Goal: Task Accomplishment & Management: Complete application form

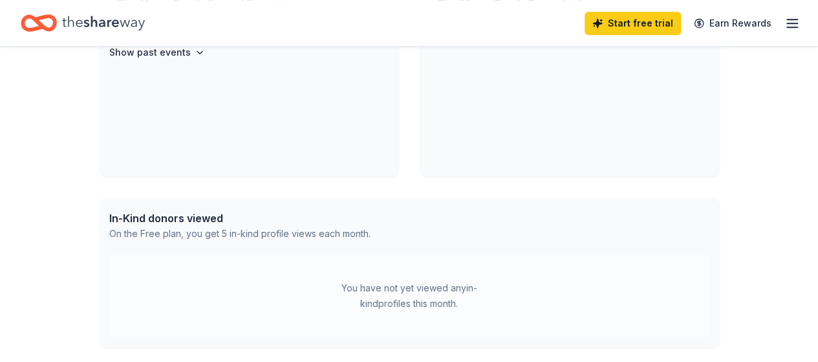
scroll to position [194, 0]
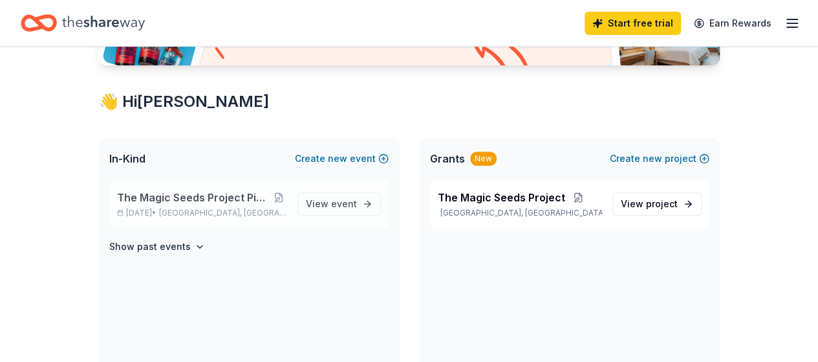
click at [221, 200] on span "The Magic Seeds Project Pickleball Tournament" at bounding box center [194, 198] width 154 height 16
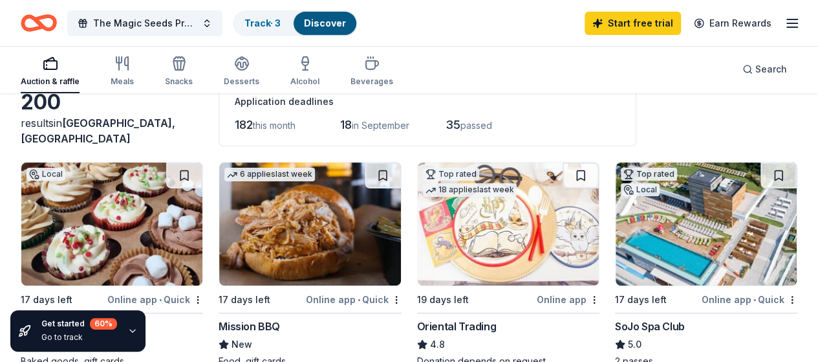
scroll to position [65, 0]
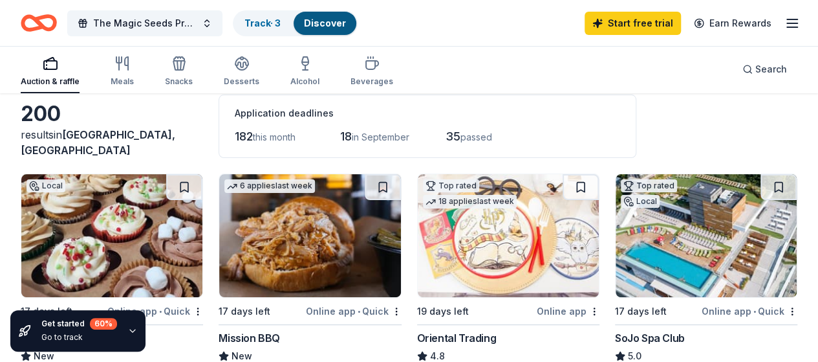
click at [225, 257] on img at bounding box center [309, 235] width 181 height 123
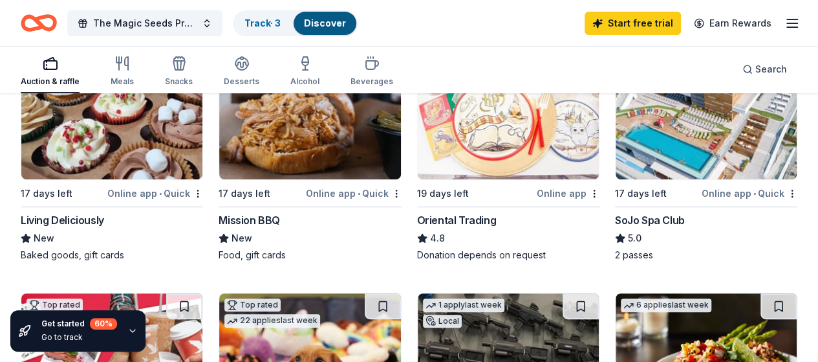
scroll to position [194, 0]
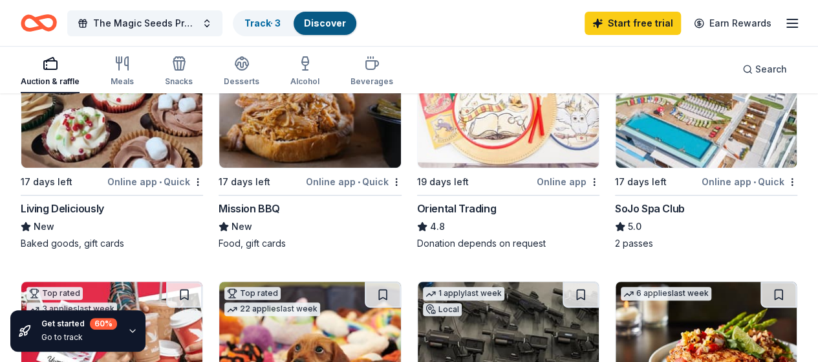
click at [219, 202] on div "Mission BBQ" at bounding box center [249, 209] width 61 height 16
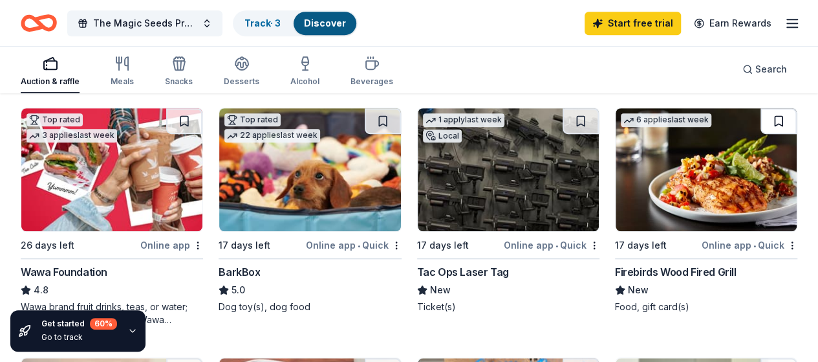
scroll to position [388, 0]
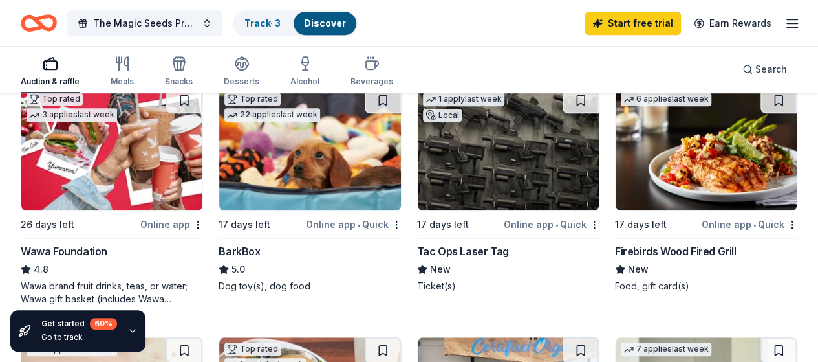
click at [219, 158] on img at bounding box center [309, 148] width 181 height 123
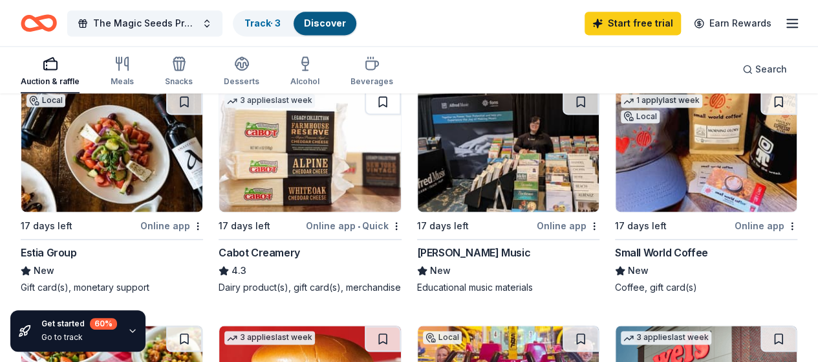
scroll to position [906, 0]
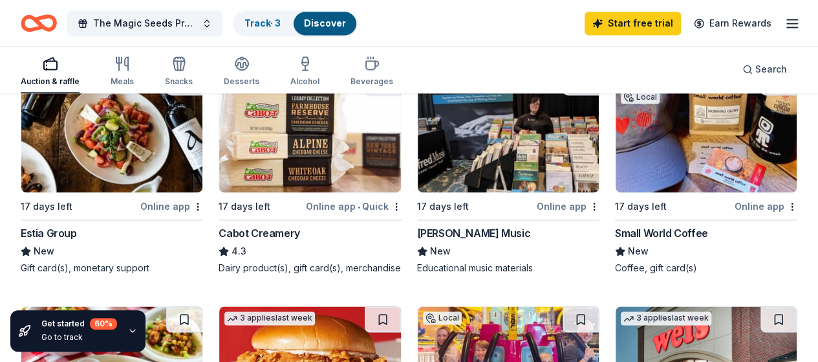
click at [578, 306] on img at bounding box center [508, 367] width 181 height 123
click at [599, 306] on img at bounding box center [508, 367] width 181 height 123
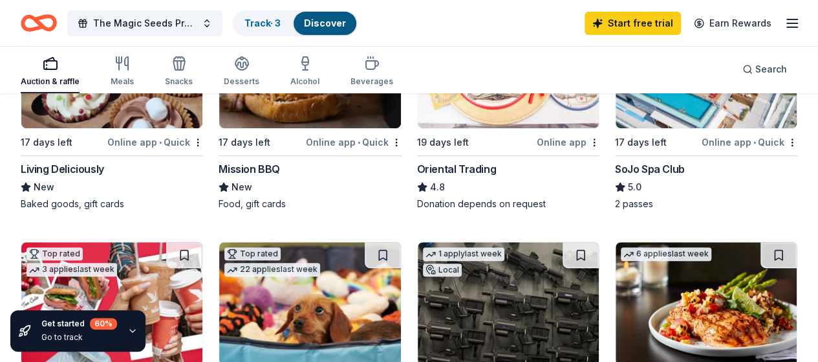
scroll to position [129, 0]
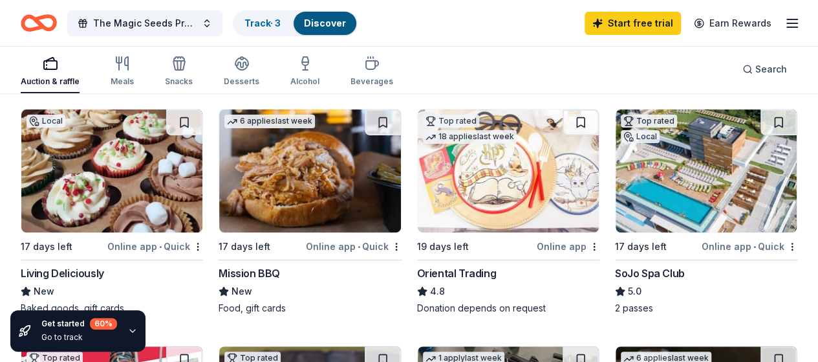
click at [616, 170] on img at bounding box center [706, 170] width 181 height 123
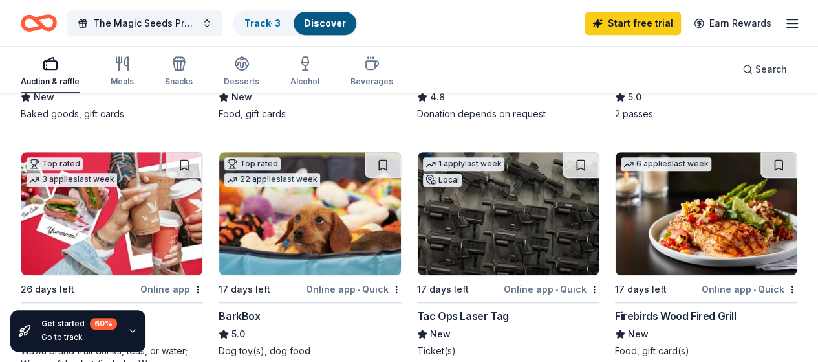
scroll to position [388, 0]
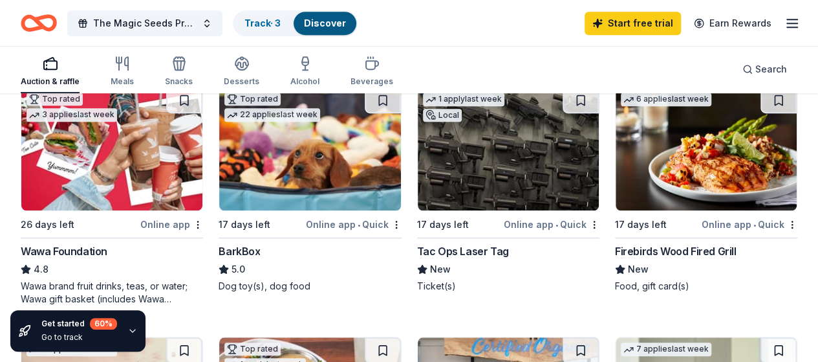
click at [418, 168] on img at bounding box center [508, 148] width 181 height 123
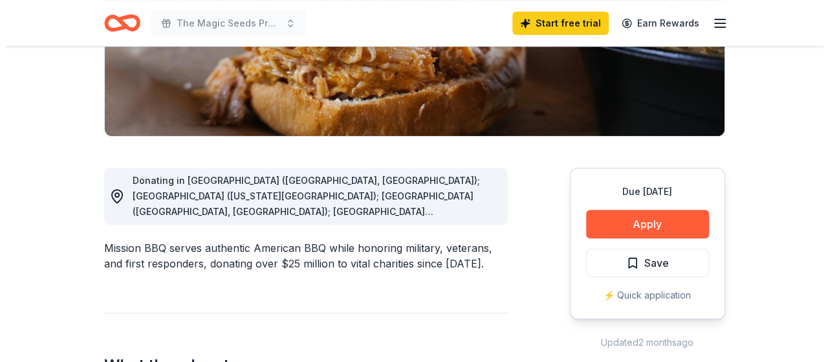
scroll to position [259, 0]
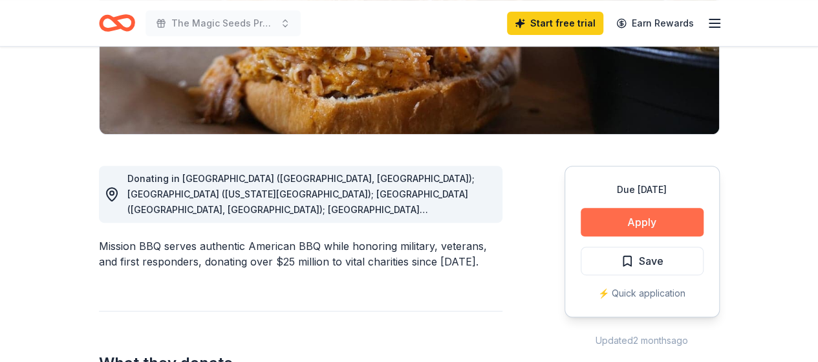
click at [613, 217] on button "Apply" at bounding box center [642, 222] width 123 height 28
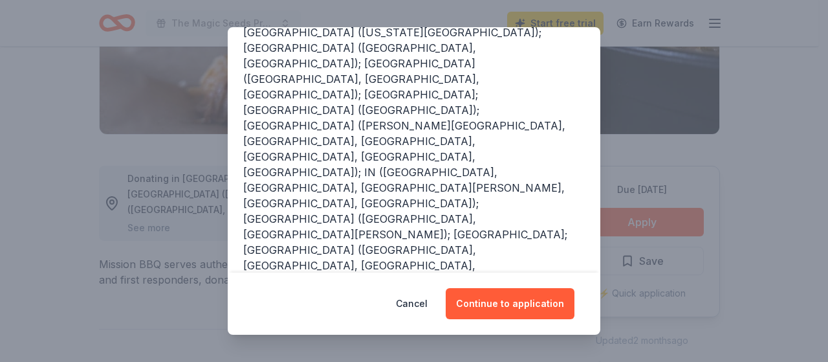
scroll to position [252, 0]
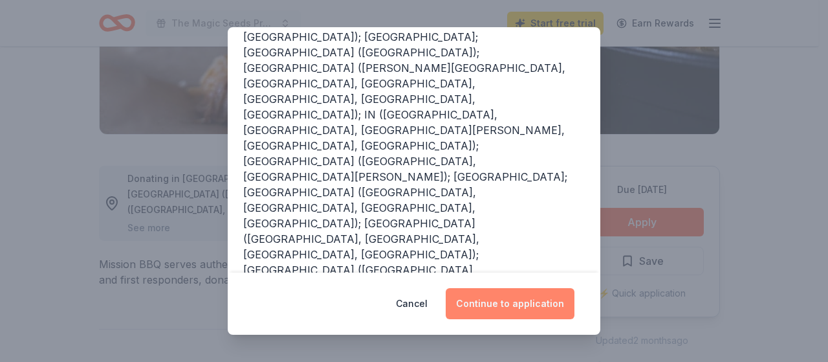
click at [495, 306] on button "Continue to application" at bounding box center [510, 303] width 129 height 31
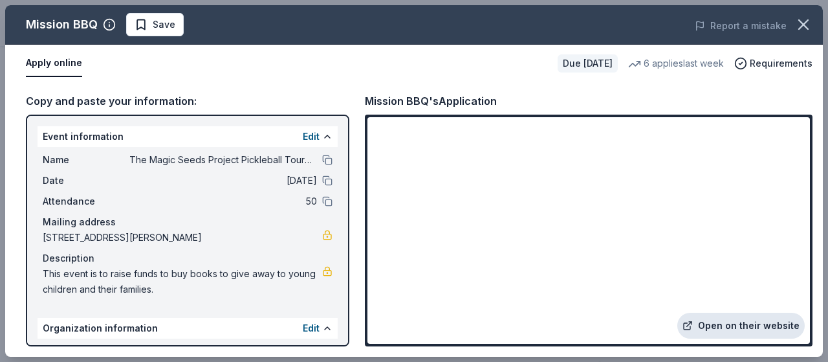
click at [740, 321] on link "Open on their website" at bounding box center [740, 325] width 127 height 26
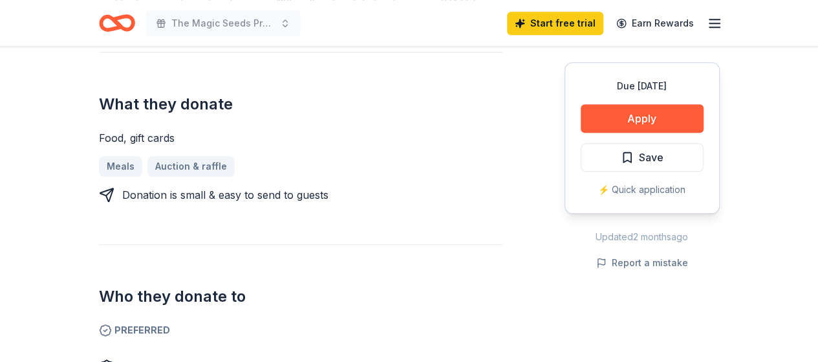
scroll to position [647, 0]
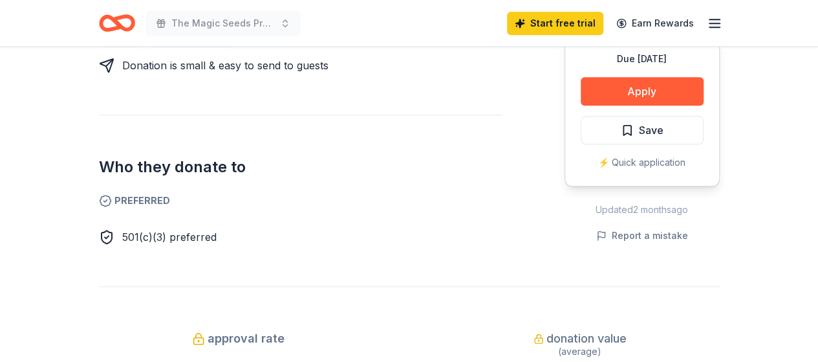
drag, startPoint x: 122, startPoint y: 237, endPoint x: 155, endPoint y: 237, distance: 32.3
click at [155, 237] on span "501(c)(3) preferred" at bounding box center [169, 236] width 94 height 13
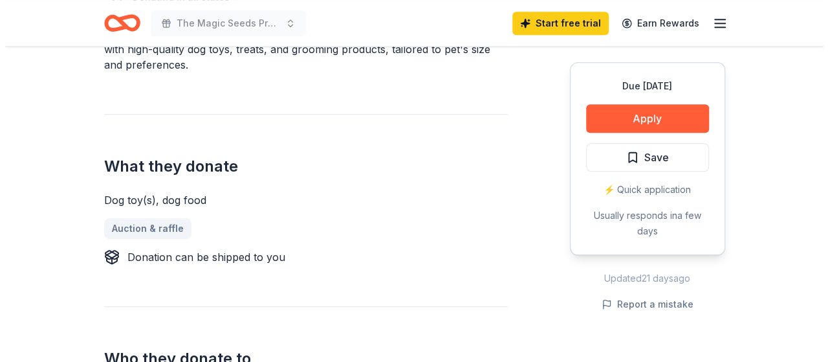
scroll to position [453, 0]
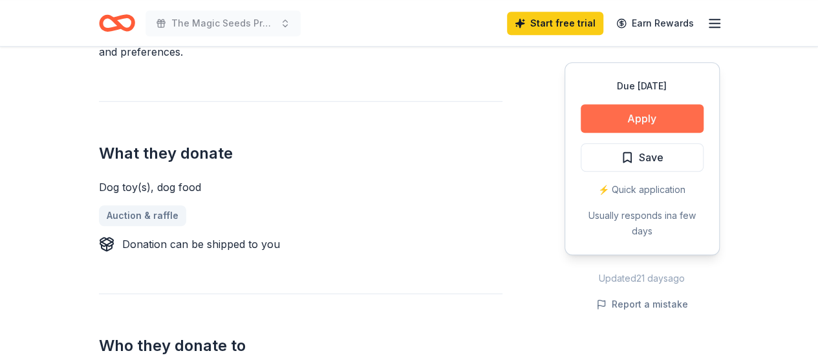
click at [630, 115] on button "Apply" at bounding box center [642, 118] width 123 height 28
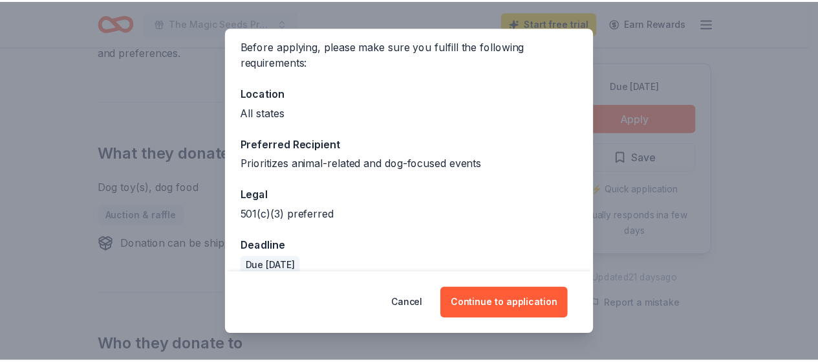
scroll to position [116, 0]
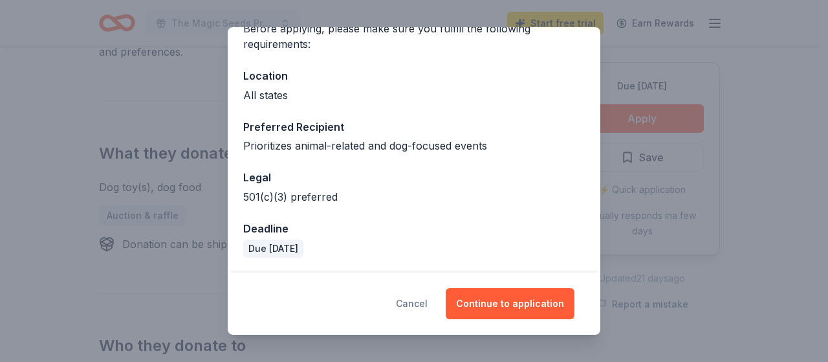
click at [406, 301] on button "Cancel" at bounding box center [412, 303] width 32 height 31
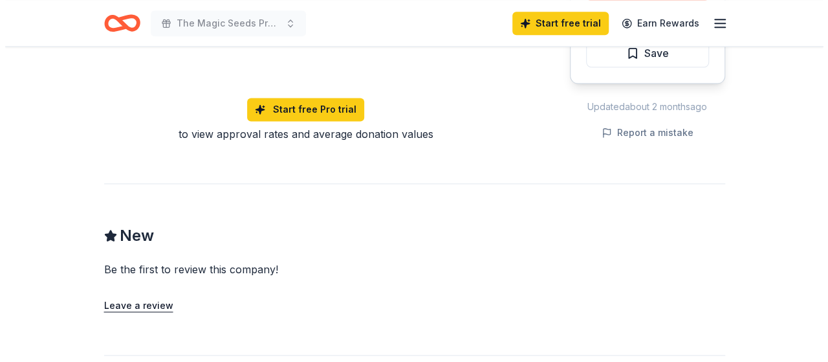
scroll to position [711, 0]
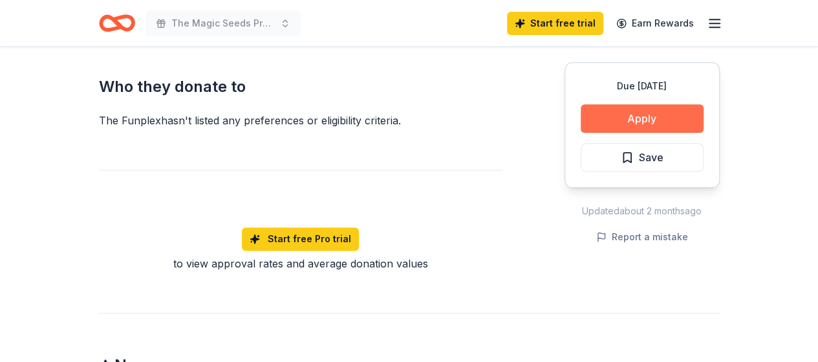
click at [622, 121] on button "Apply" at bounding box center [642, 118] width 123 height 28
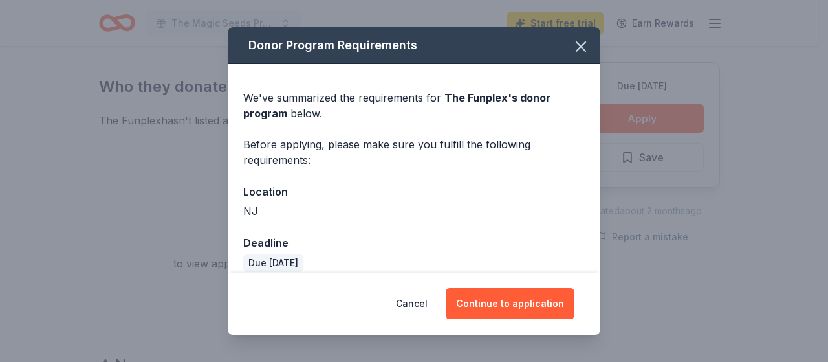
scroll to position [14, 0]
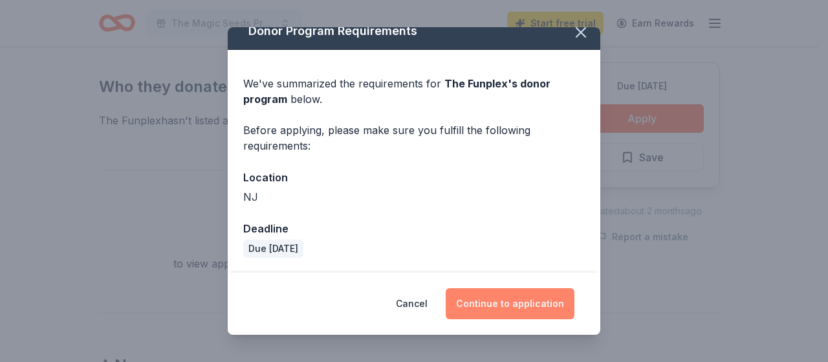
click at [499, 303] on button "Continue to application" at bounding box center [510, 303] width 129 height 31
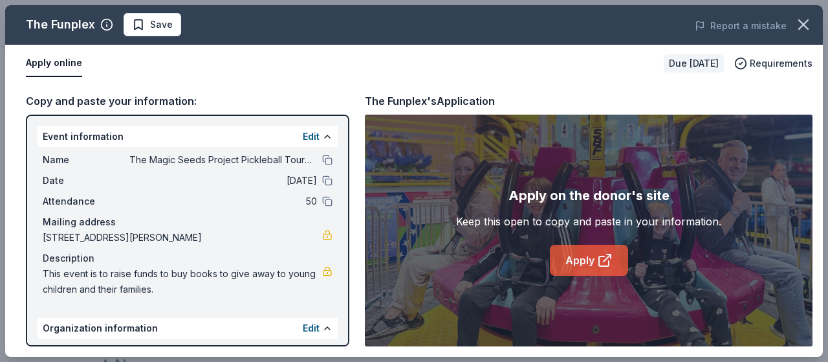
click at [566, 258] on link "Apply" at bounding box center [589, 259] width 78 height 31
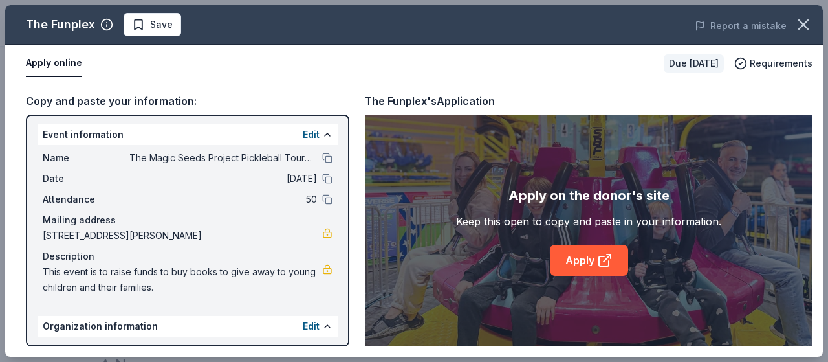
scroll to position [0, 0]
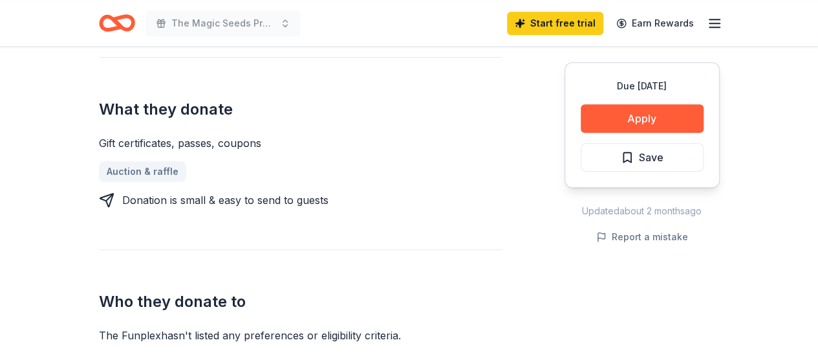
scroll to position [517, 0]
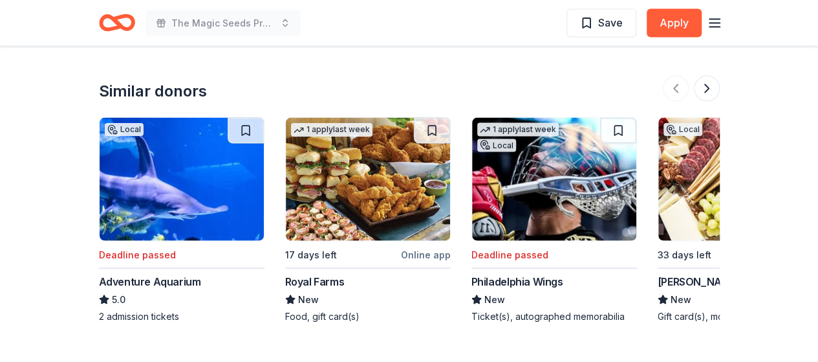
scroll to position [1358, 0]
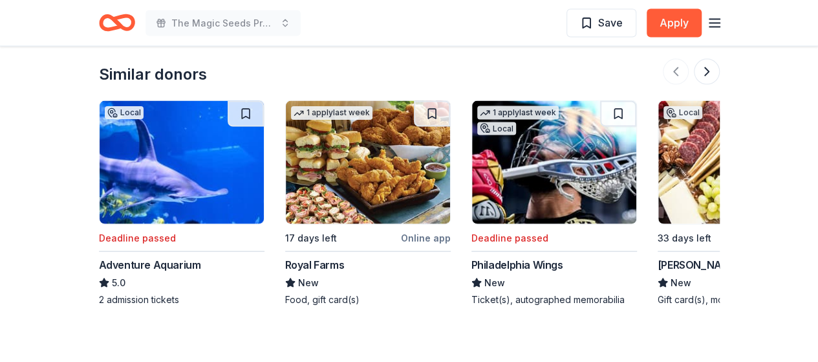
click at [371, 153] on img at bounding box center [368, 162] width 164 height 123
click at [712, 71] on button at bounding box center [707, 72] width 26 height 26
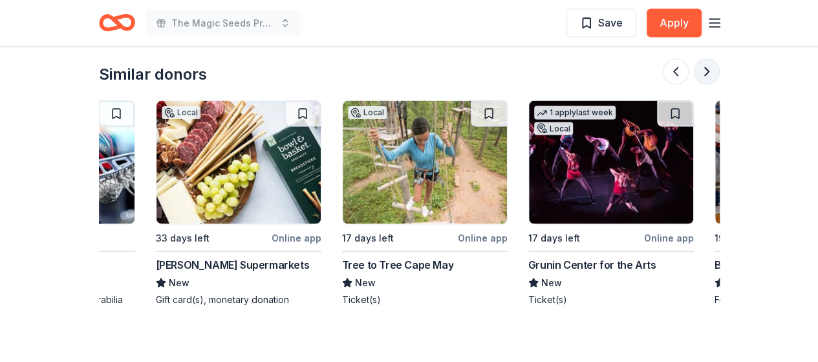
scroll to position [0, 559]
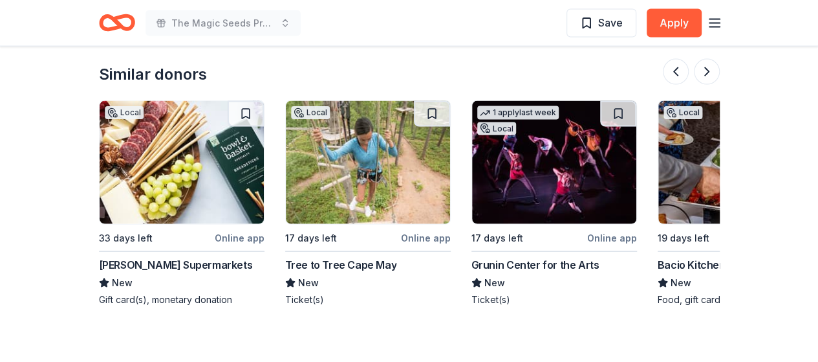
click at [426, 175] on img at bounding box center [368, 162] width 164 height 123
click at [713, 71] on button at bounding box center [707, 72] width 26 height 26
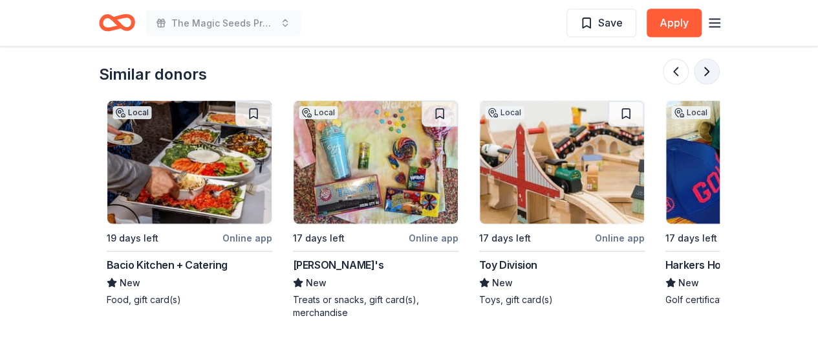
scroll to position [0, 1118]
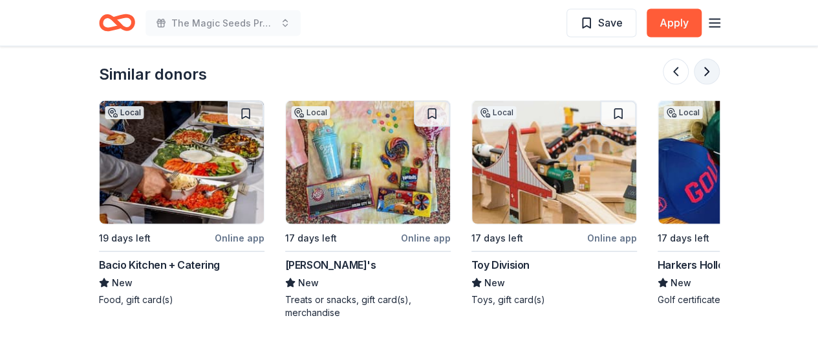
click at [713, 71] on button at bounding box center [707, 72] width 26 height 26
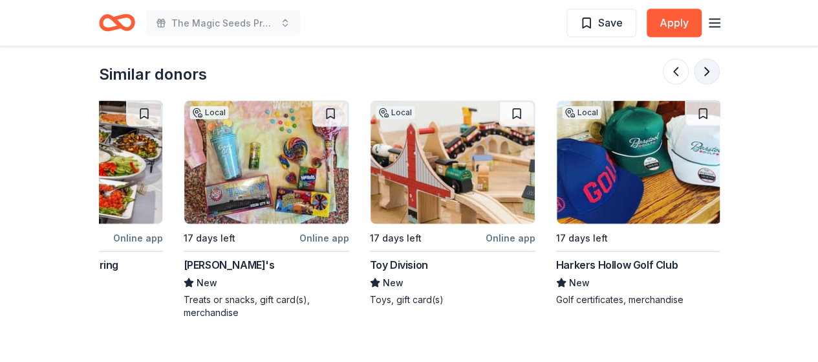
scroll to position [0, 1221]
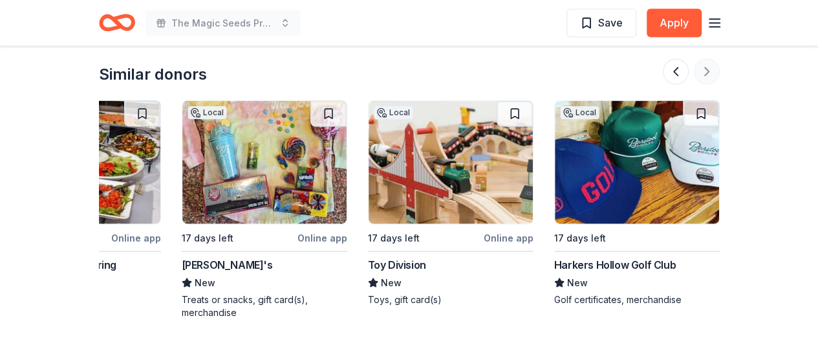
click at [713, 71] on div at bounding box center [691, 72] width 57 height 26
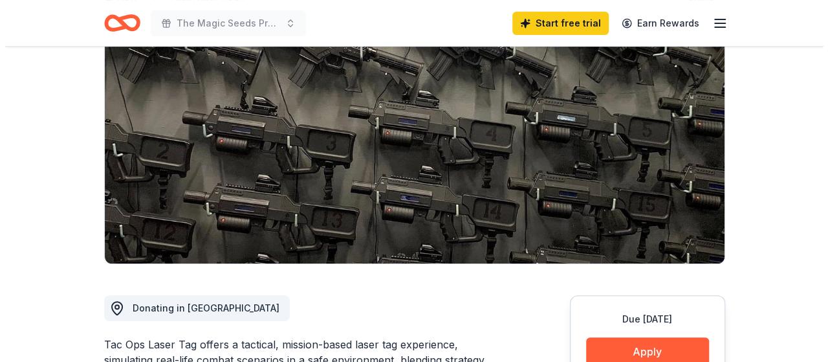
scroll to position [259, 0]
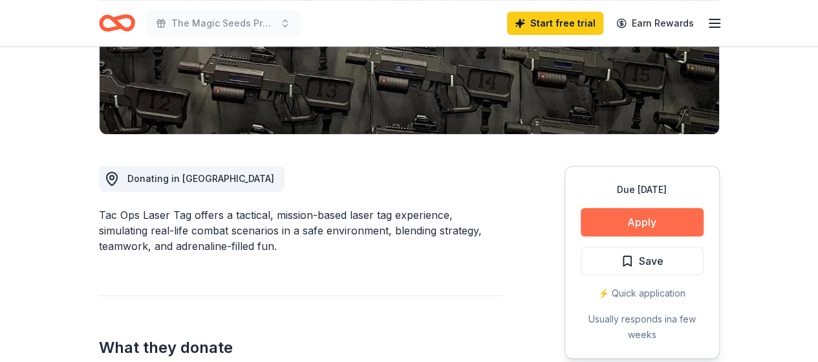
click at [635, 223] on button "Apply" at bounding box center [642, 222] width 123 height 28
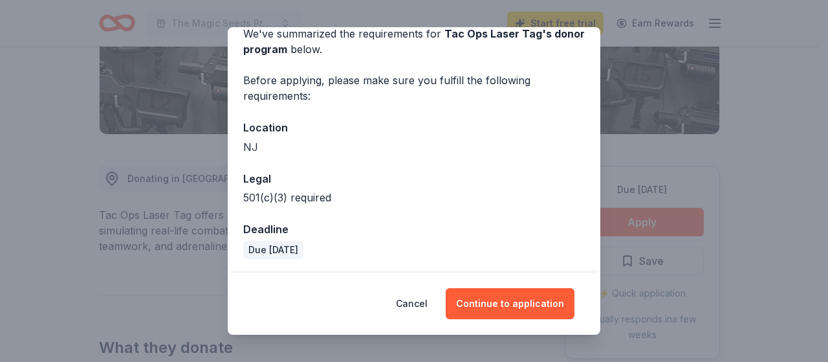
scroll to position [65, 0]
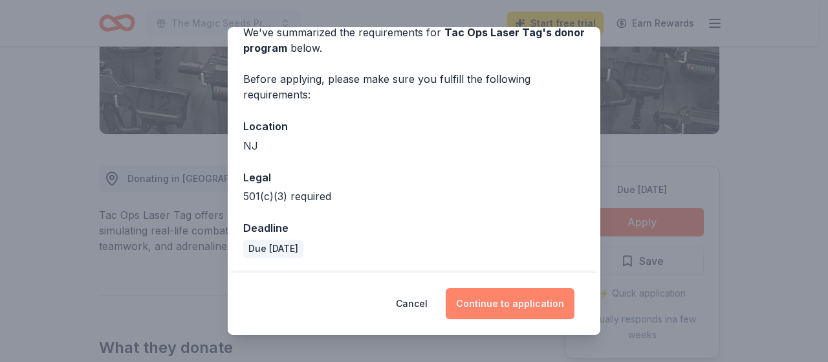
click at [500, 298] on button "Continue to application" at bounding box center [510, 303] width 129 height 31
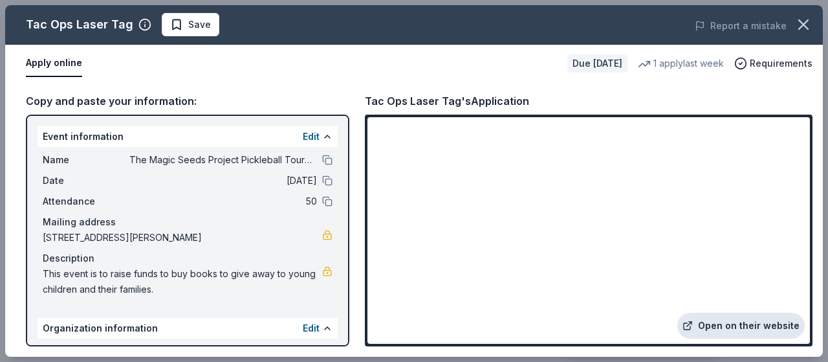
click at [729, 325] on link "Open on their website" at bounding box center [740, 325] width 127 height 26
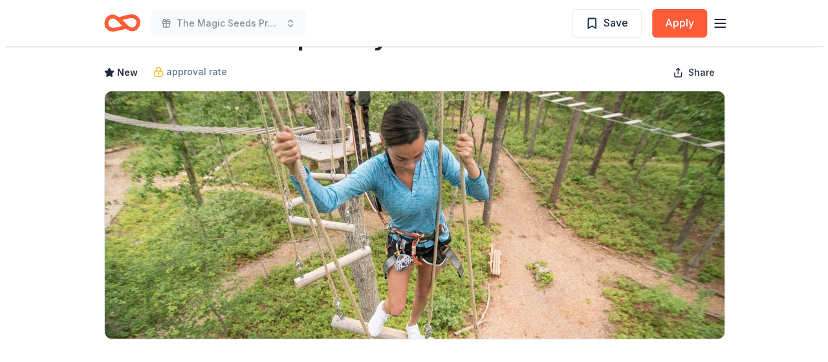
scroll to position [129, 0]
